Goal: Information Seeking & Learning: Check status

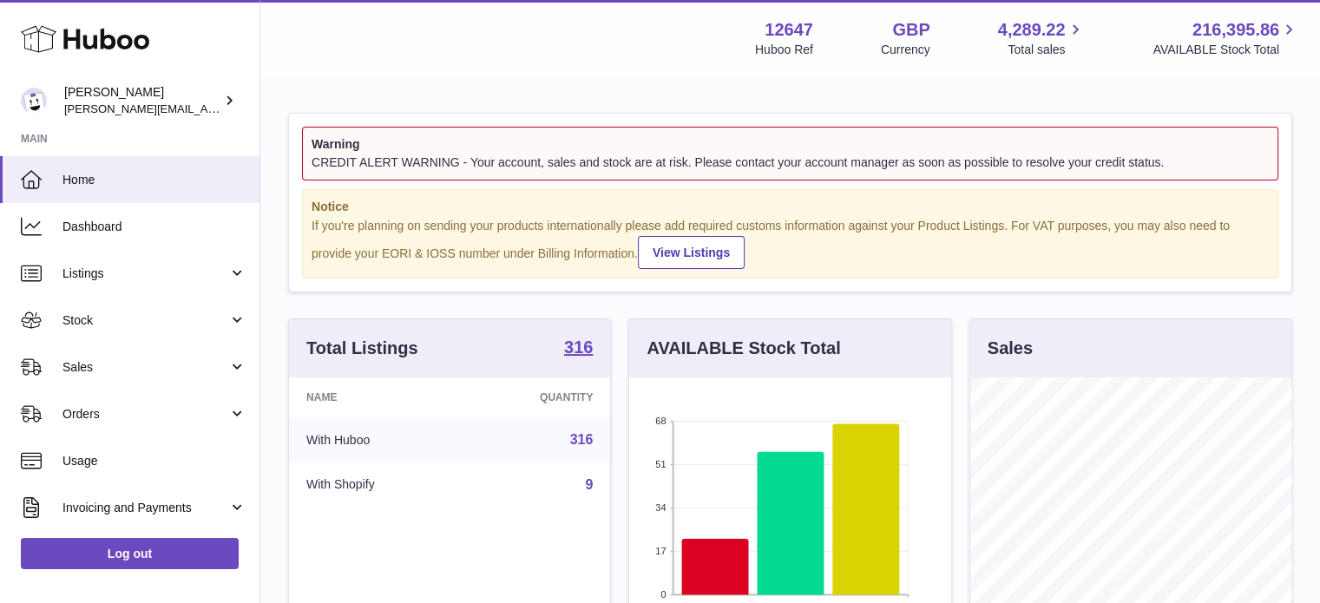
scroll to position [271, 322]
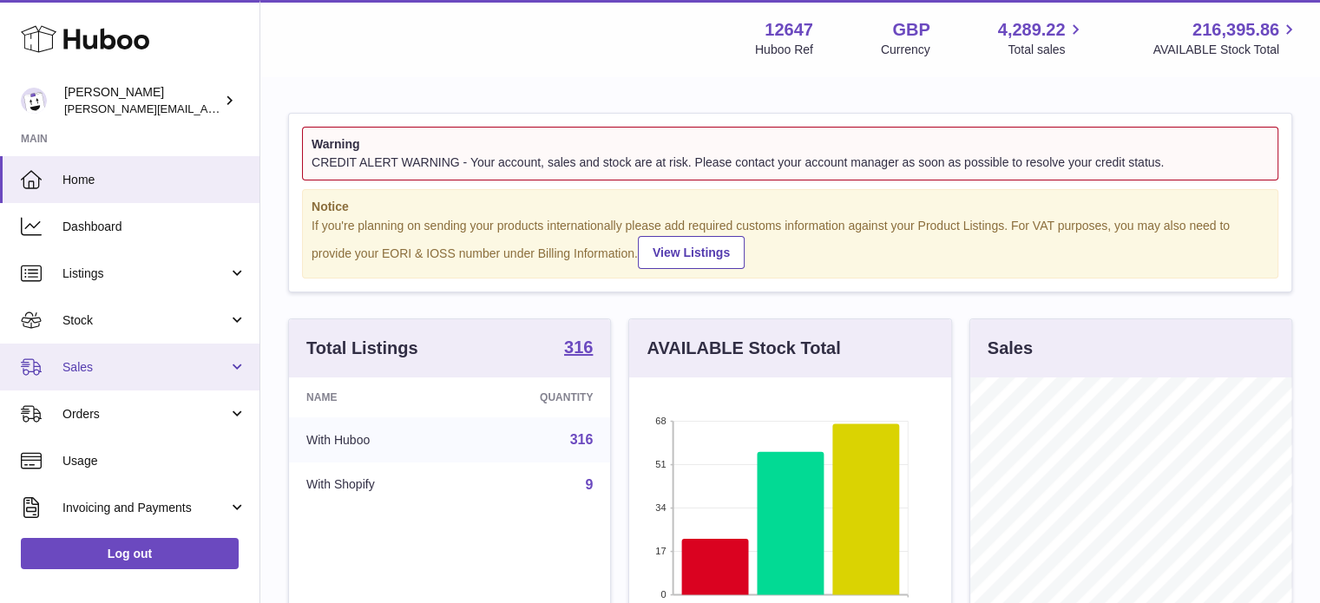
click at [90, 369] on span "Sales" at bounding box center [145, 367] width 166 height 16
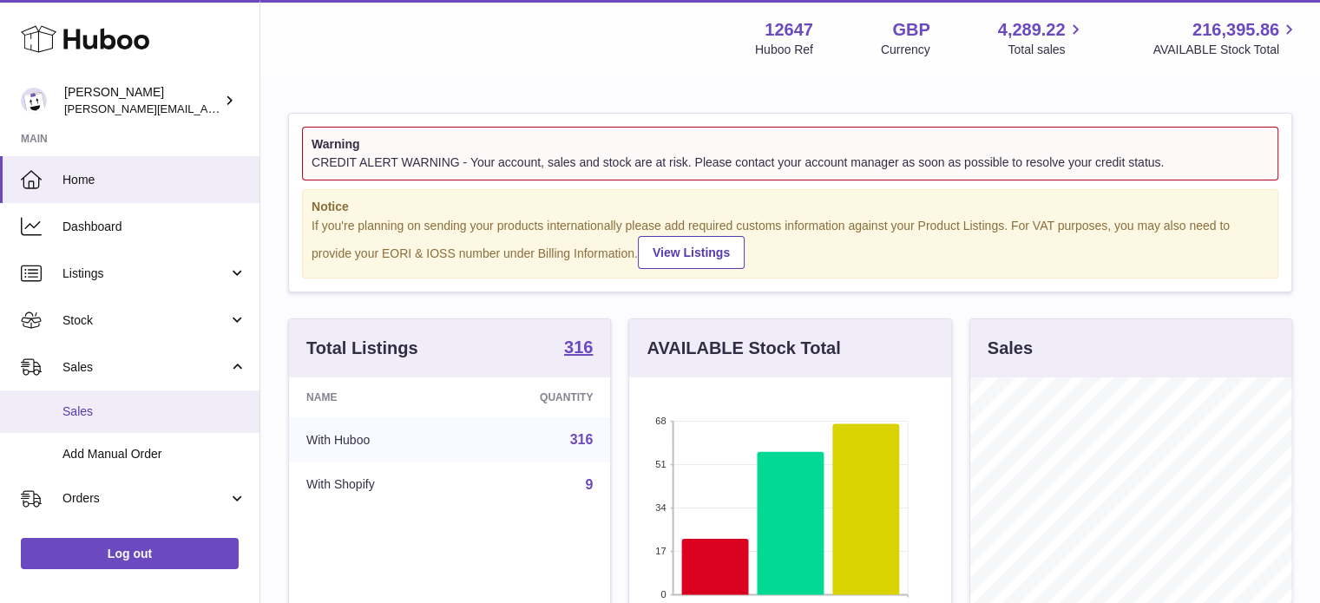
click at [93, 404] on span "Sales" at bounding box center [154, 412] width 184 height 16
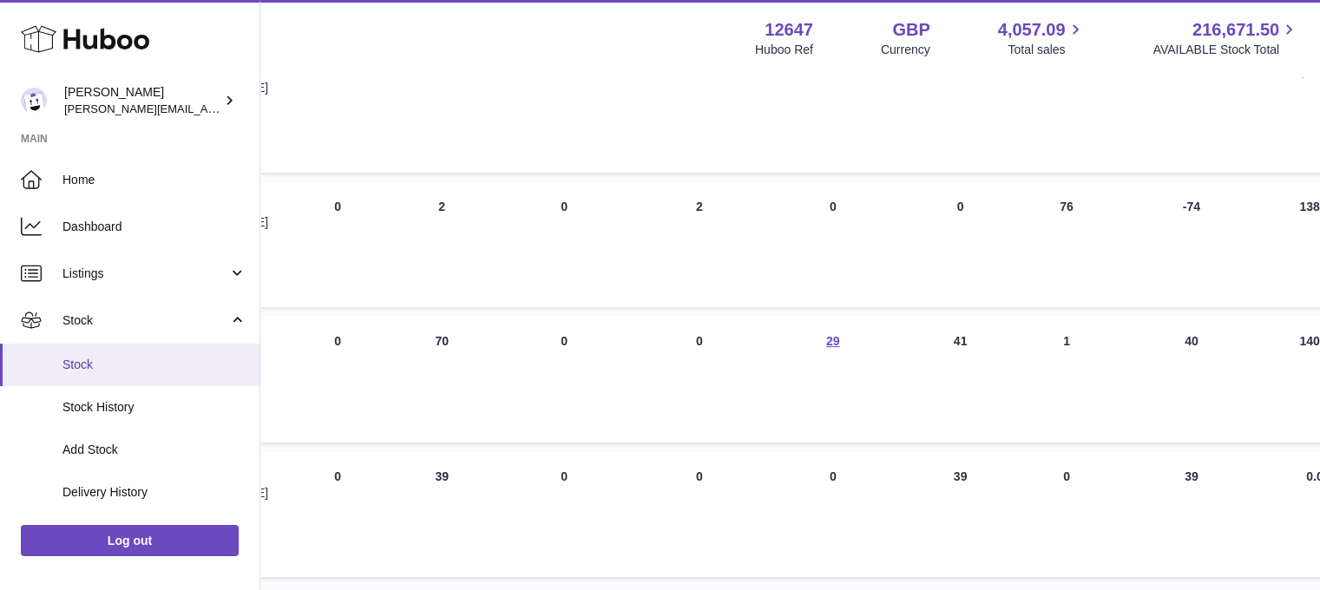
click at [100, 360] on span "Stock" at bounding box center [154, 365] width 184 height 16
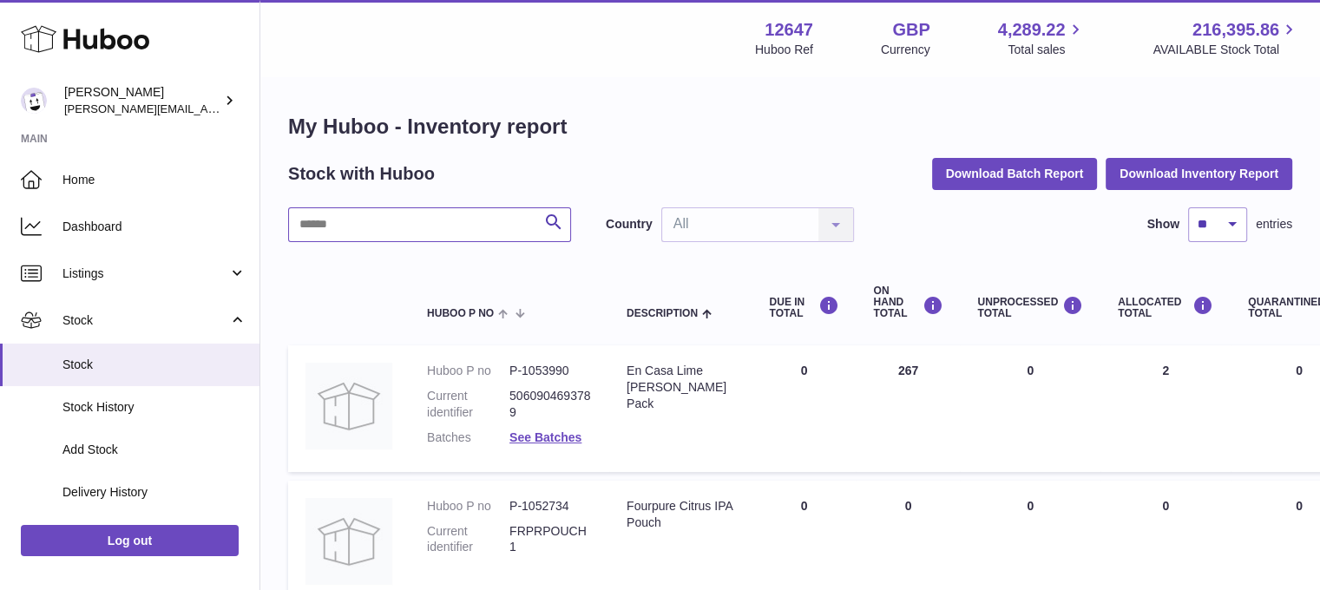
click at [351, 228] on input "text" at bounding box center [429, 224] width 283 height 35
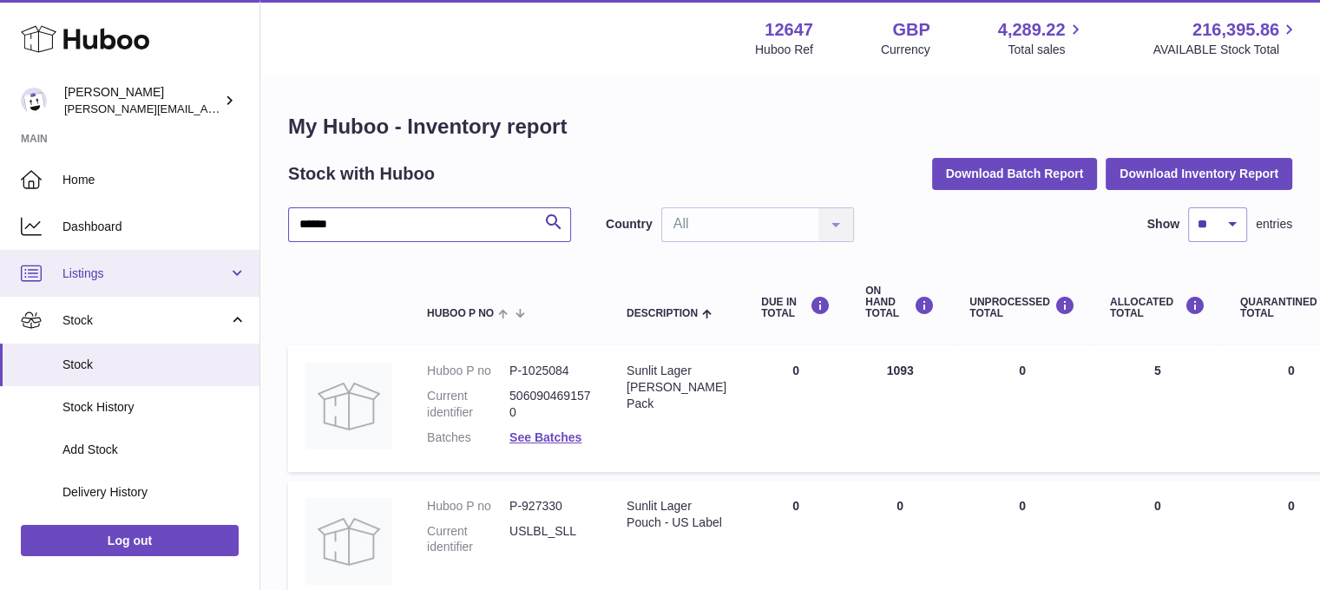
click at [144, 254] on div "Huboo Pinter peter@pinter.co.uk Main Home Dashboard Listings Not with Huboo Lis…" at bounding box center [660, 510] width 1320 height 1021
type input "*******"
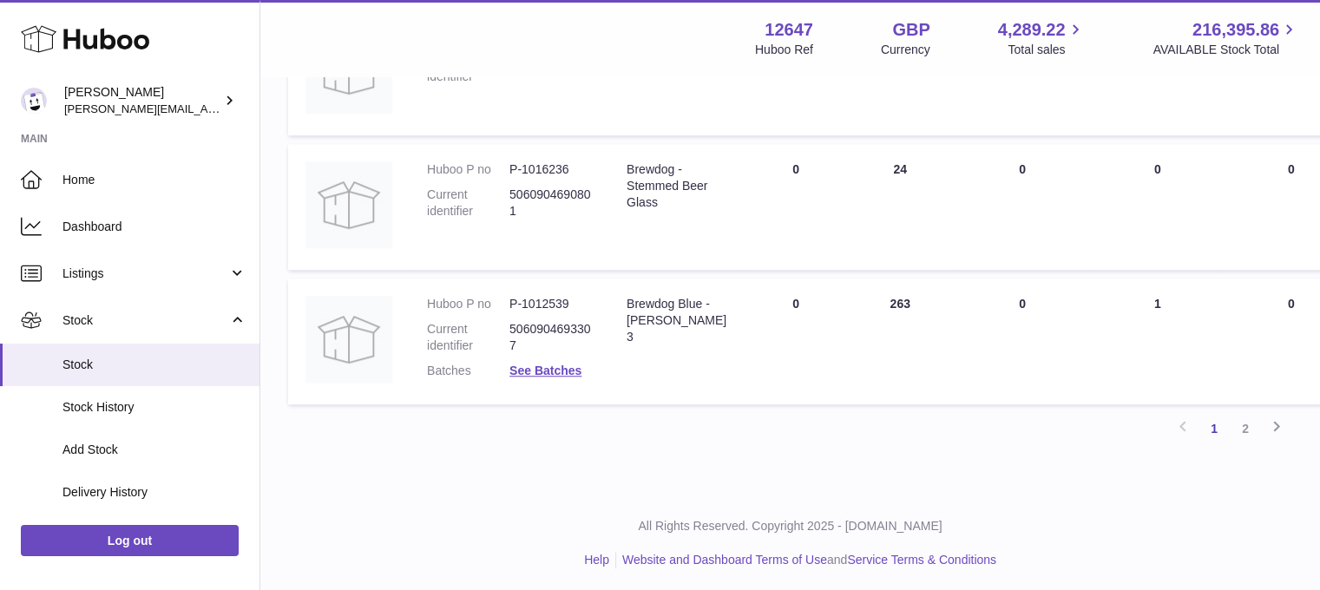
scroll to position [1282, 0]
click at [1242, 423] on link "2" at bounding box center [1245, 427] width 31 height 31
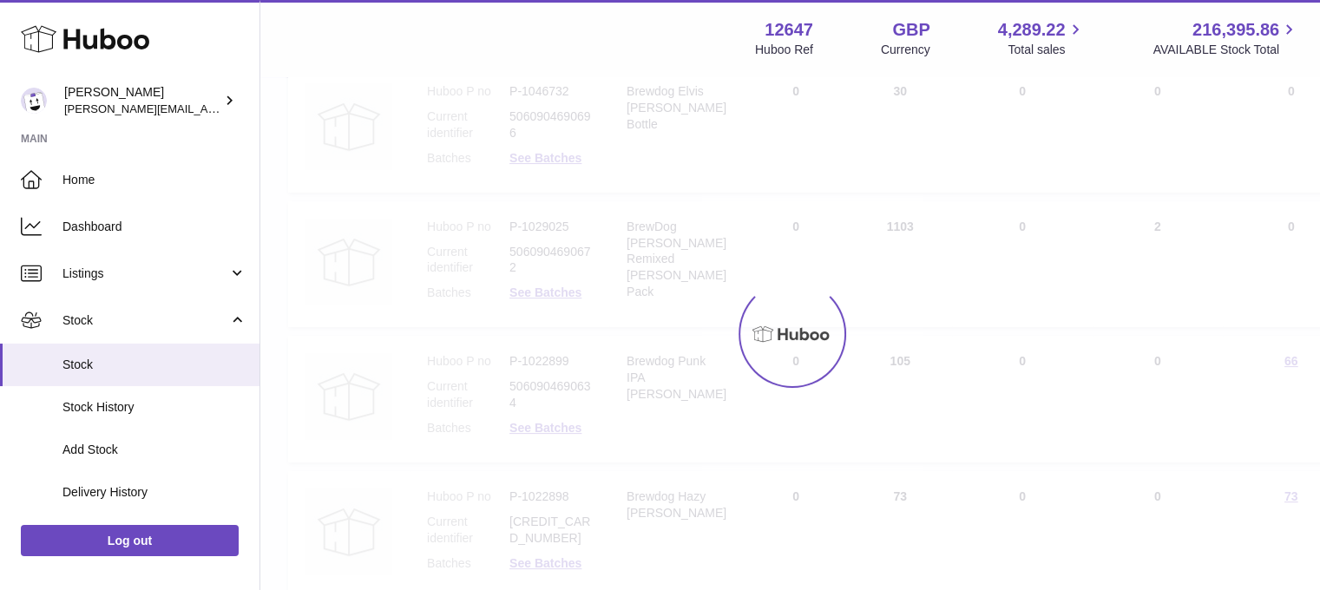
scroll to position [78, 0]
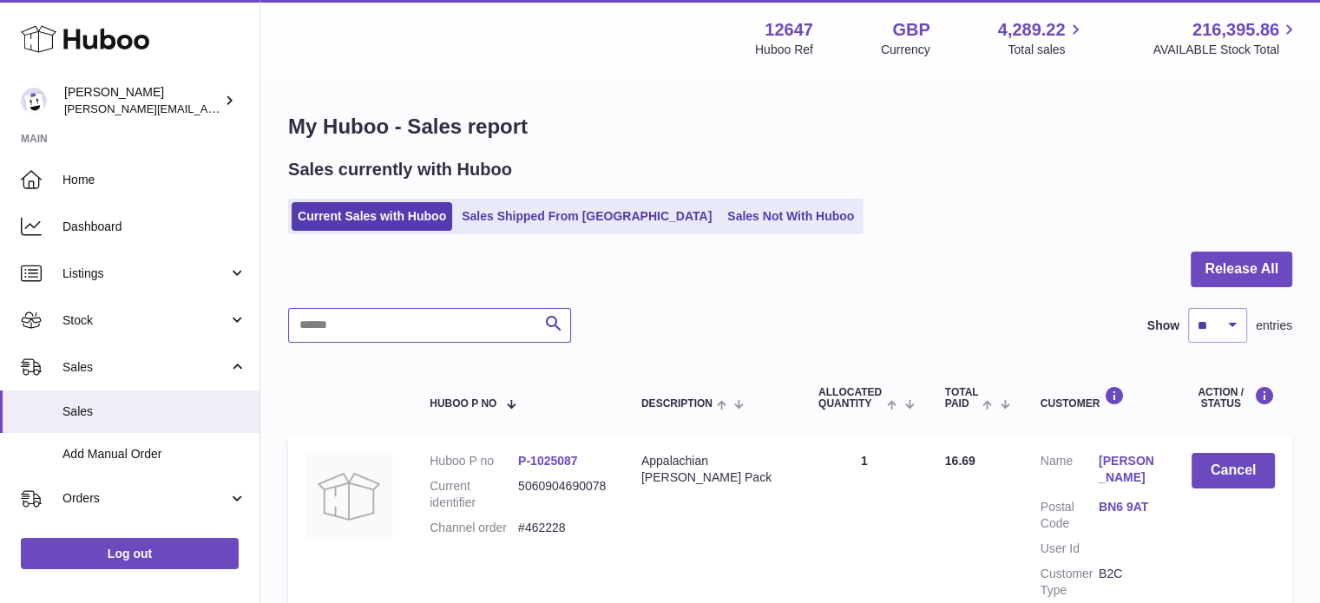
click at [413, 314] on input "text" at bounding box center [429, 325] width 283 height 35
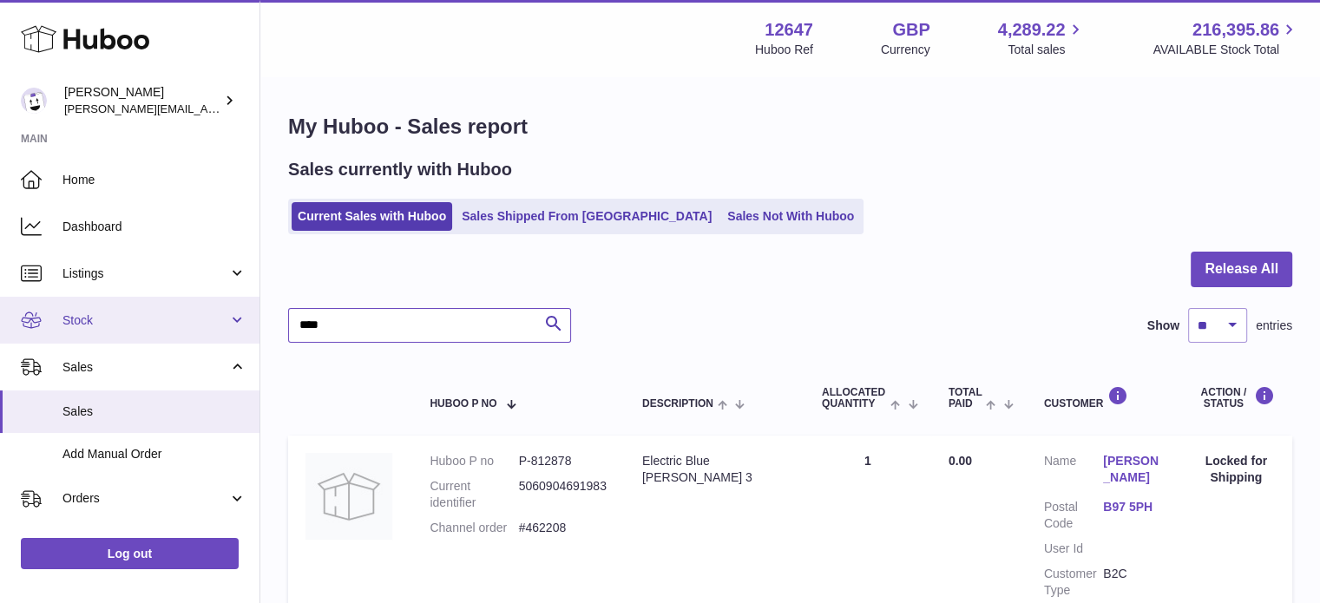
type input "****"
click at [149, 328] on link "Stock" at bounding box center [129, 320] width 259 height 47
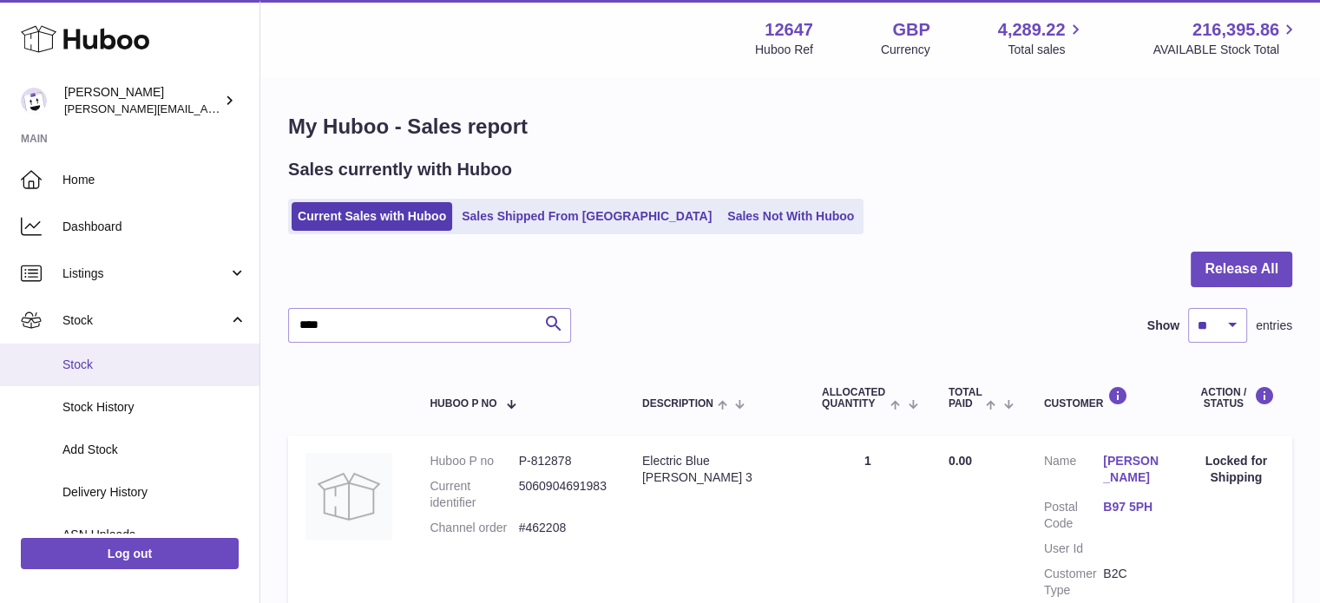
click at [140, 372] on link "Stock" at bounding box center [129, 365] width 259 height 43
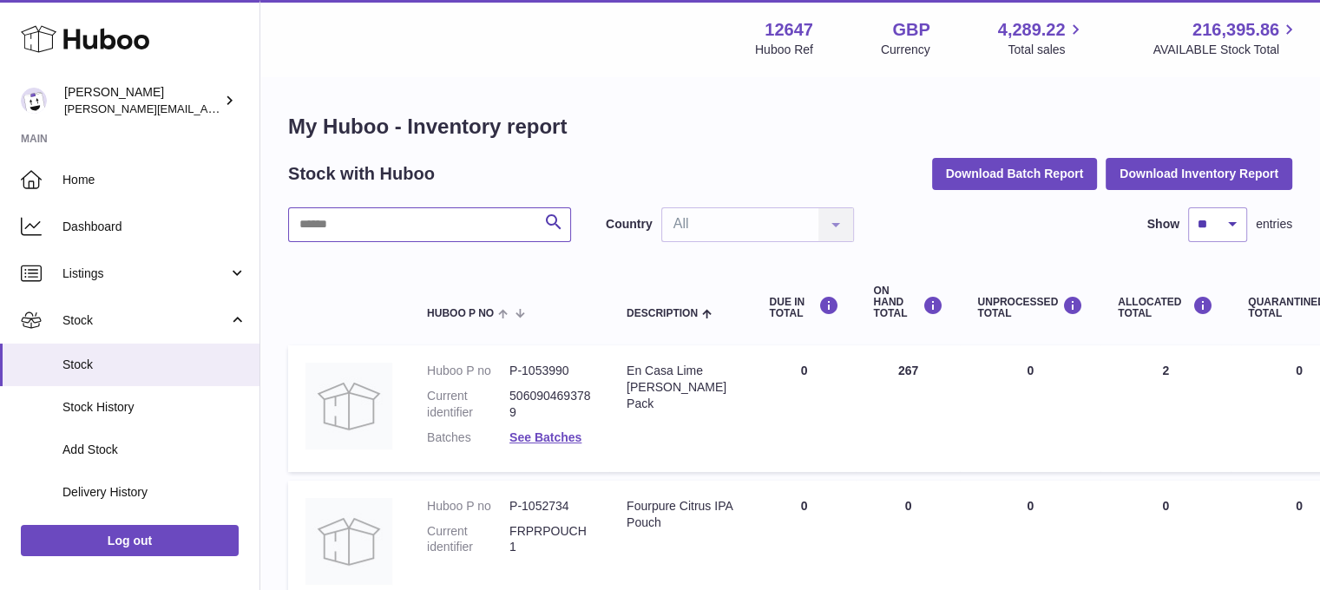
click at [353, 230] on input "text" at bounding box center [429, 224] width 283 height 35
type input "**********"
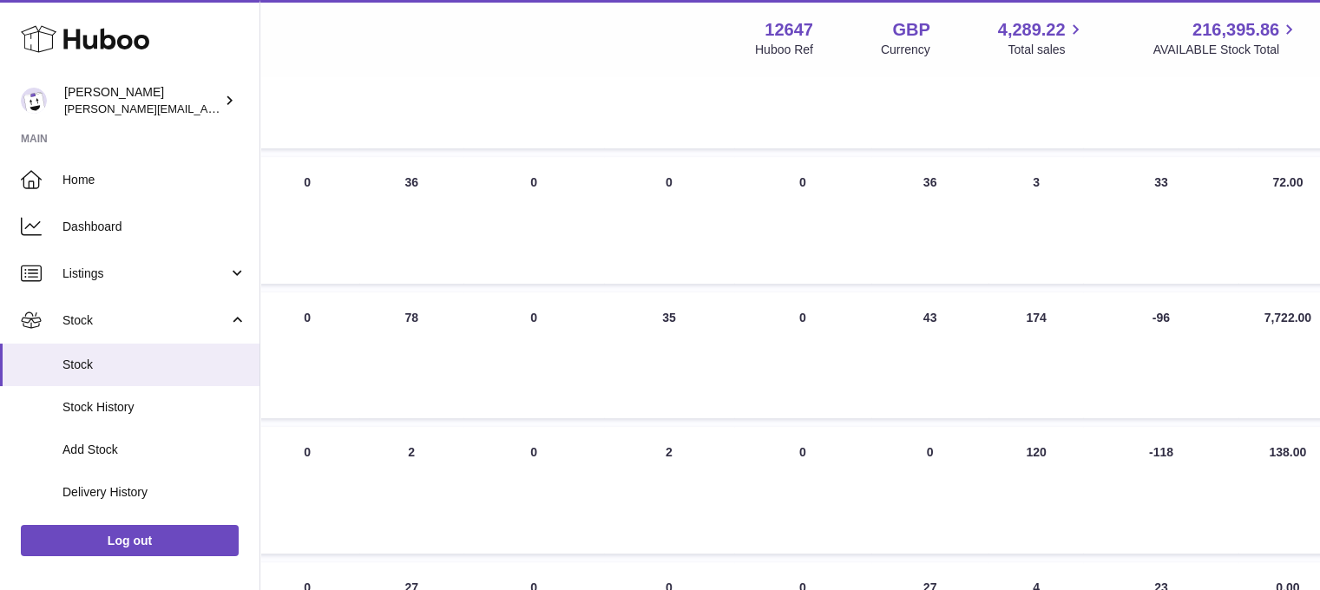
scroll to position [87, 489]
